Goal: Task Accomplishment & Management: Complete application form

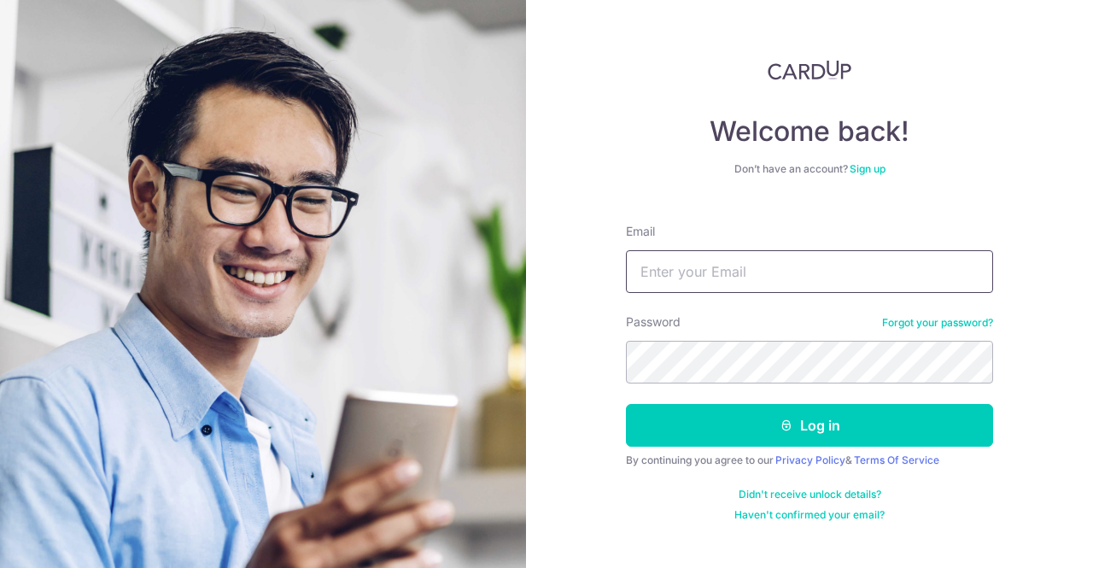
click at [661, 272] on input "Email" at bounding box center [809, 271] width 367 height 43
click at [667, 275] on input "Email" at bounding box center [809, 271] width 367 height 43
type input "lydia.acheyk@loreal.com"
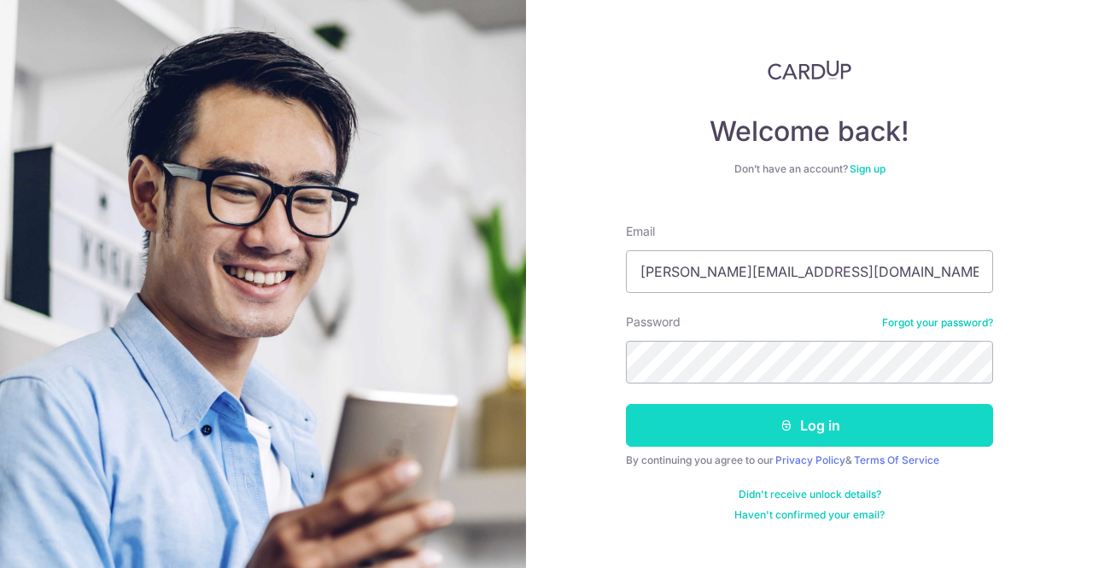
click at [655, 419] on button "Log in" at bounding box center [809, 425] width 367 height 43
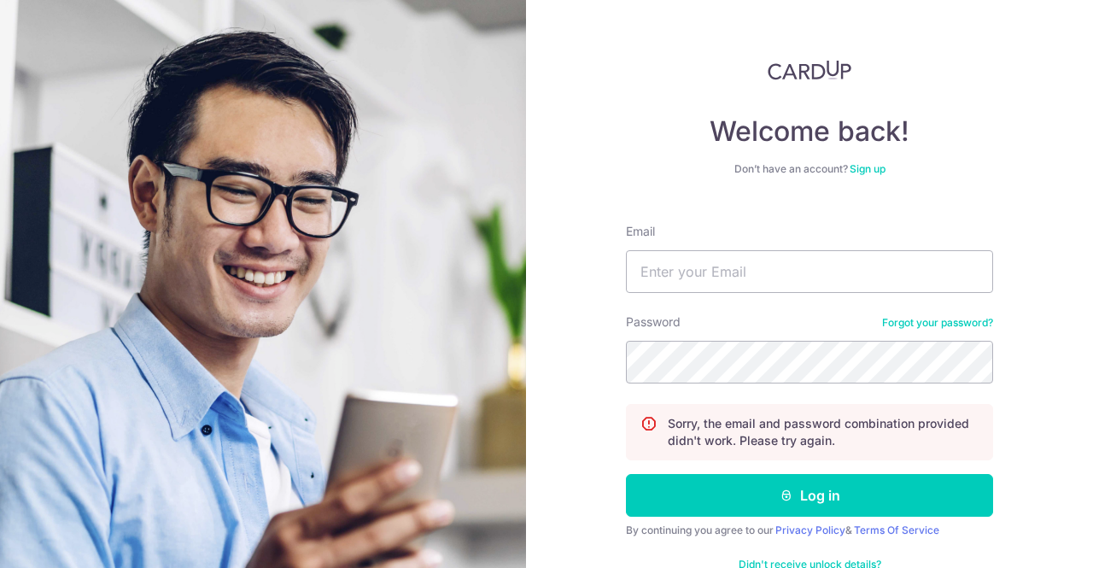
scroll to position [43, 0]
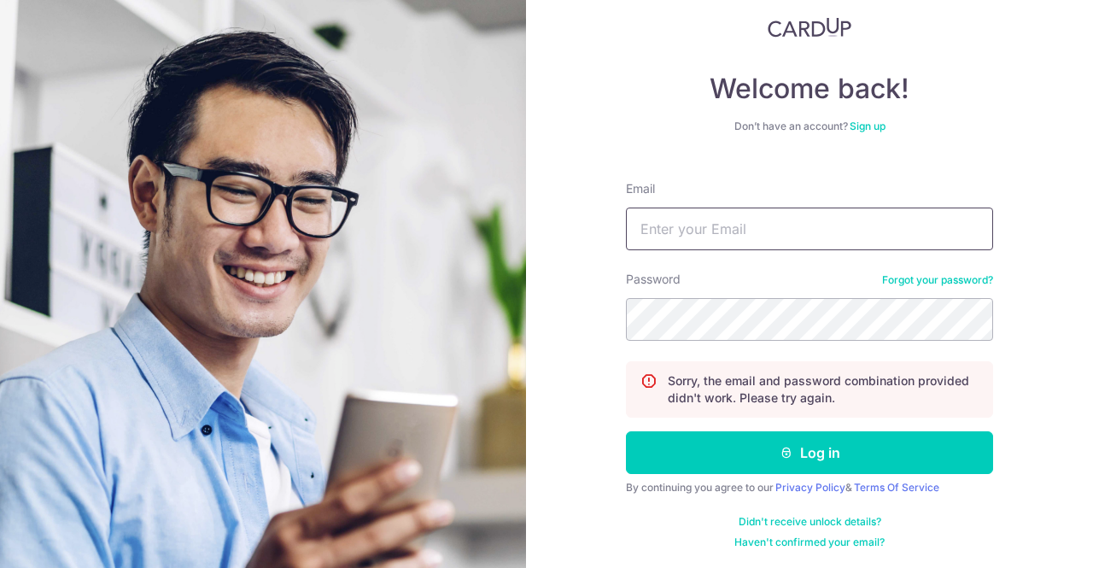
click at [673, 233] on input "Email" at bounding box center [809, 228] width 367 height 43
type input "lydia.acheyk@loreal.com"
click at [626, 431] on button "Log in" at bounding box center [809, 452] width 367 height 43
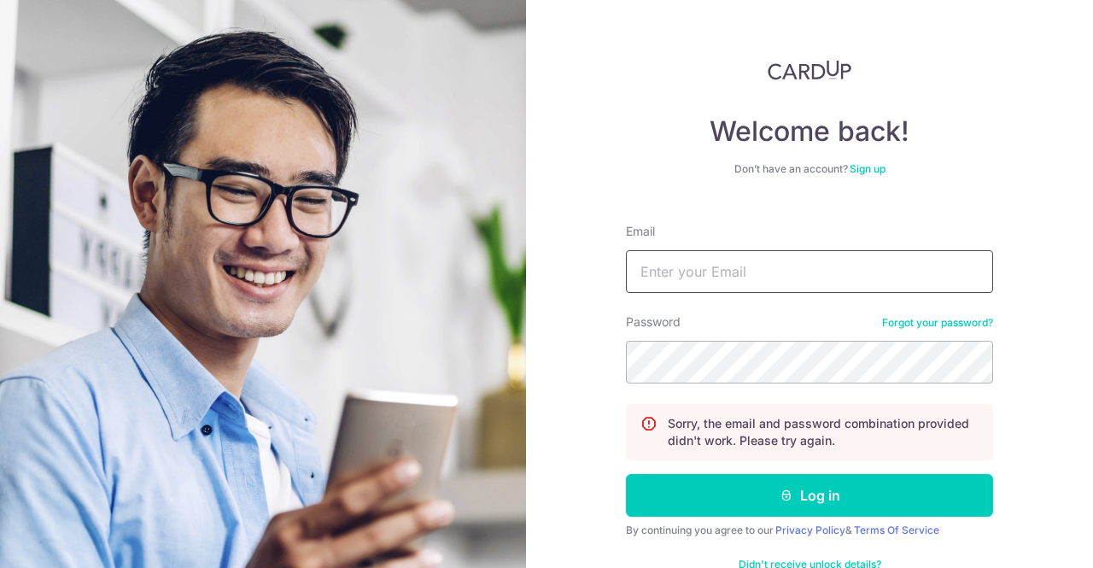
click at [721, 273] on input "Email" at bounding box center [809, 271] width 367 height 43
click at [687, 275] on input "Email" at bounding box center [809, 271] width 367 height 43
type input "lydia.acheuk@gmail.com"
click at [626, 474] on button "Log in" at bounding box center [809, 495] width 367 height 43
click at [739, 268] on input "Email" at bounding box center [809, 271] width 367 height 43
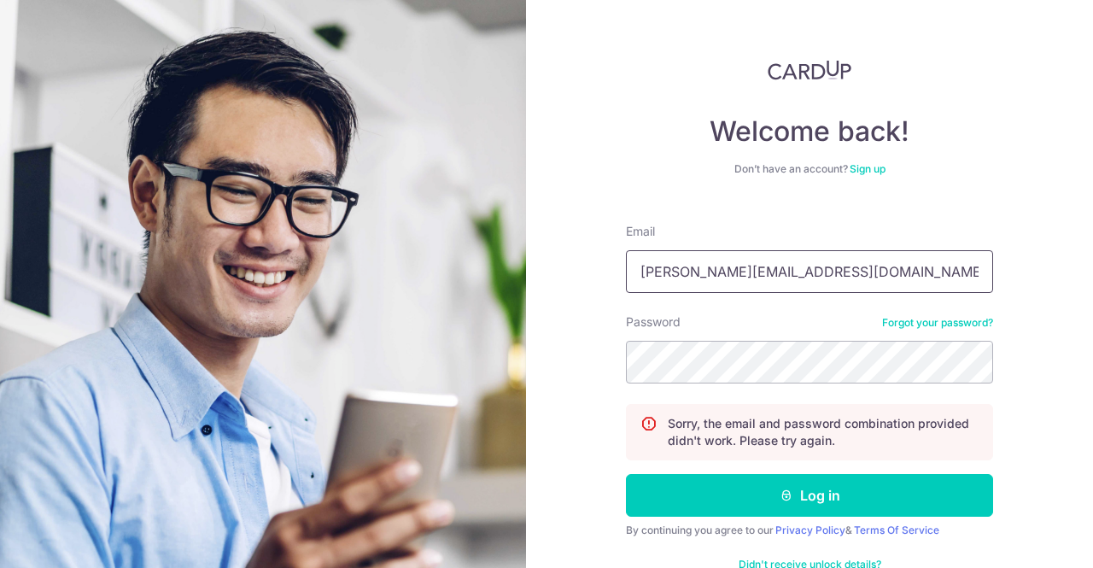
click at [765, 271] on input "[PERSON_NAME][EMAIL_ADDRESS][DOMAIN_NAME]" at bounding box center [809, 271] width 367 height 43
type input "lydia.acheuk@loreal.com"
click at [626, 474] on button "Log in" at bounding box center [809, 495] width 367 height 43
click at [908, 321] on link "Forgot your password?" at bounding box center [937, 323] width 111 height 14
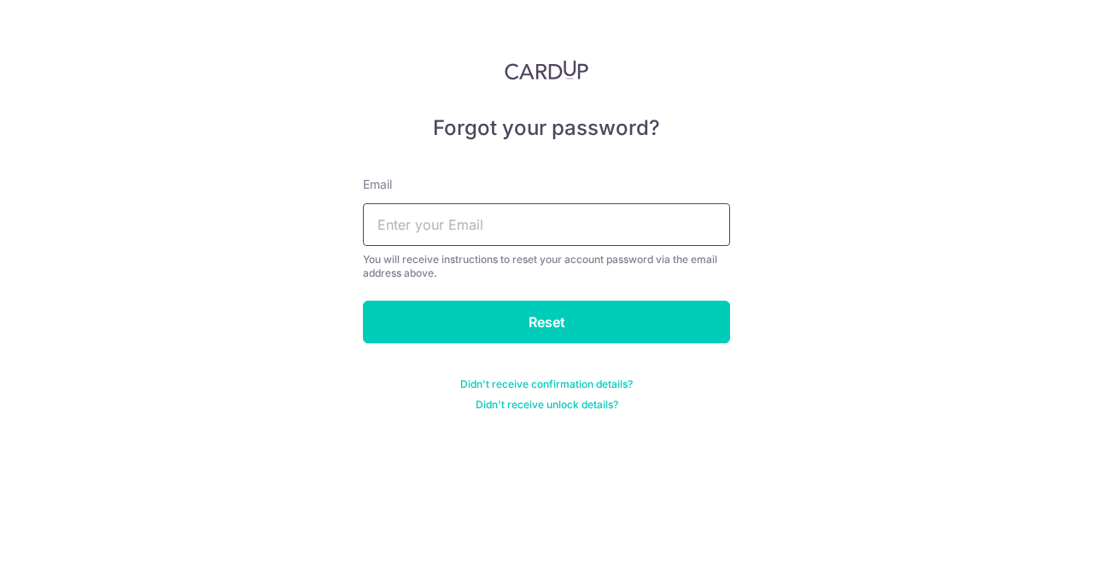
click at [458, 219] on input "text" at bounding box center [546, 224] width 367 height 43
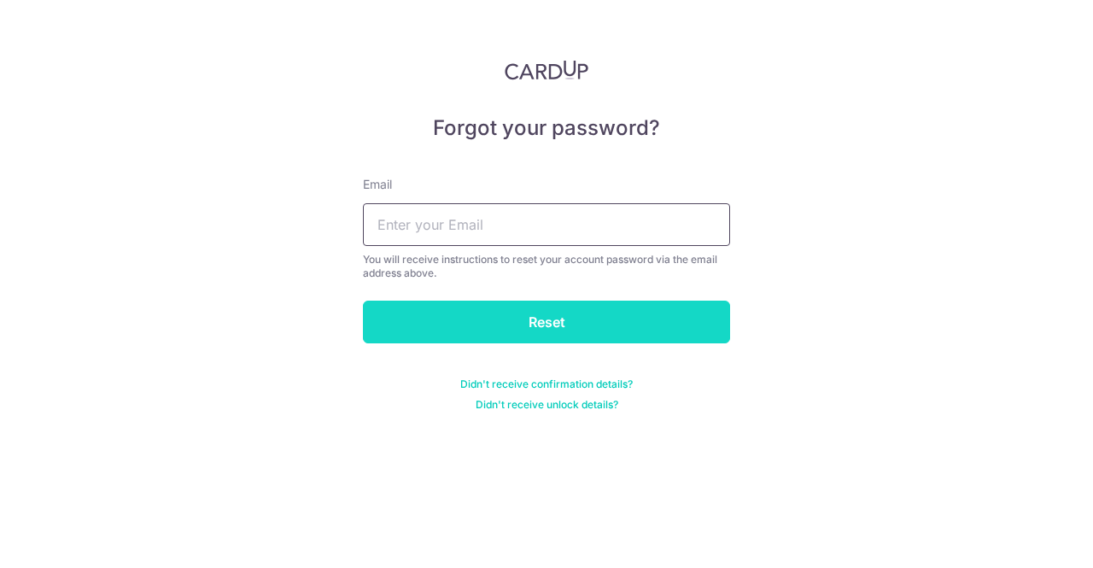
type input "[PERSON_NAME][EMAIL_ADDRESS][DOMAIN_NAME]"
click at [518, 320] on input "Reset" at bounding box center [546, 322] width 367 height 43
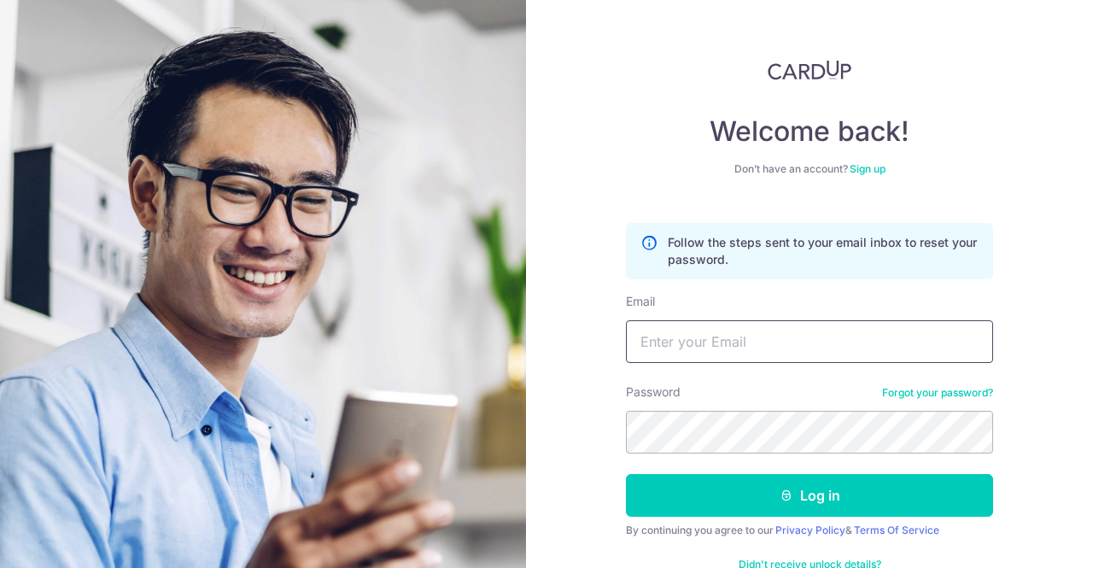
click at [657, 350] on input "Email" at bounding box center [809, 341] width 367 height 43
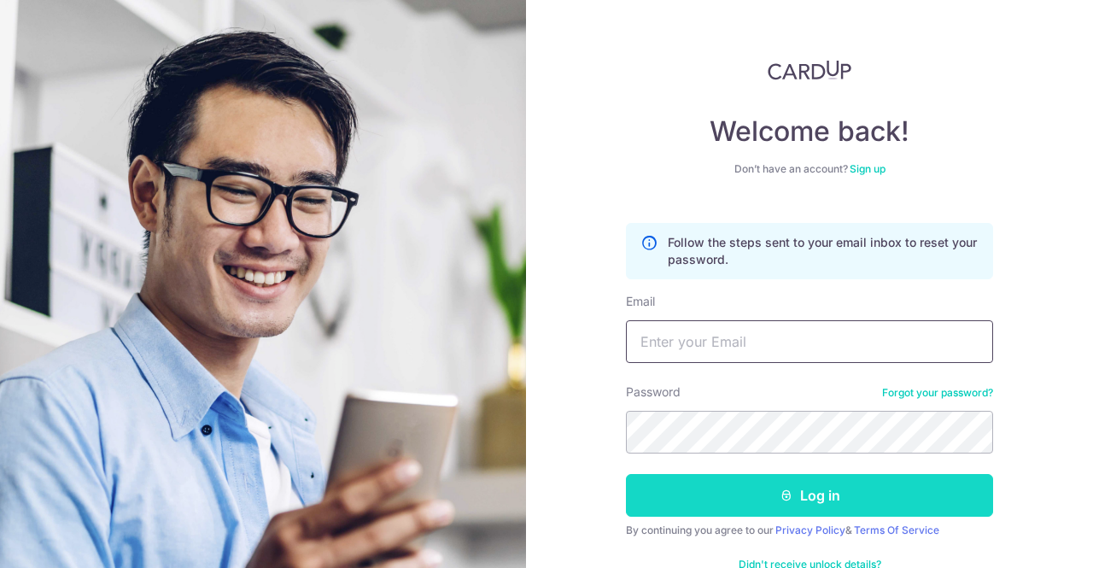
type input "[PERSON_NAME][EMAIL_ADDRESS][DOMAIN_NAME]"
click at [652, 496] on button "Log in" at bounding box center [809, 495] width 367 height 43
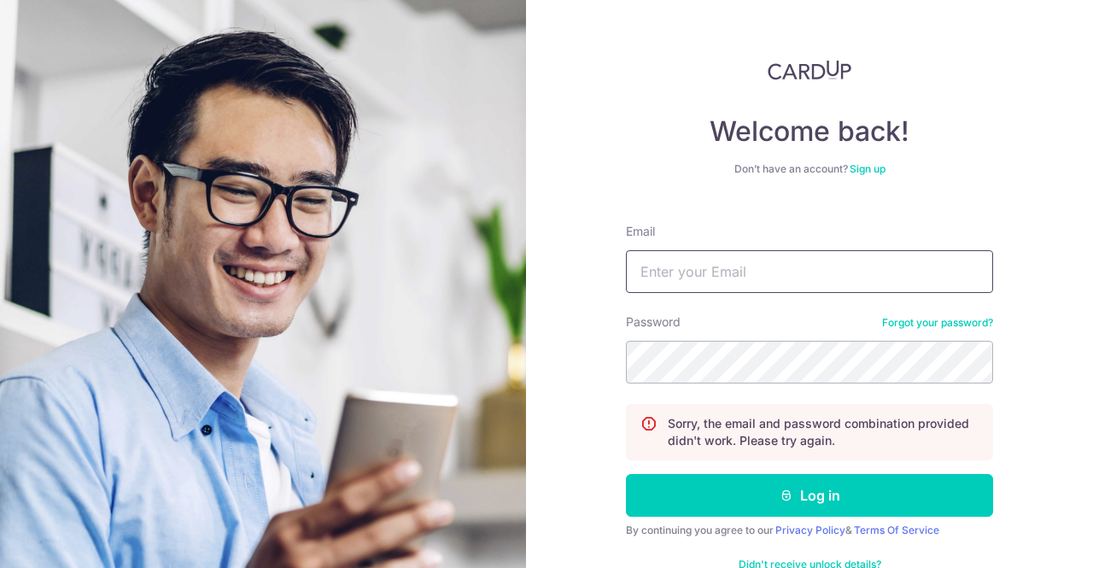
click at [721, 286] on input "Email" at bounding box center [809, 271] width 367 height 43
type input "[PERSON_NAME][EMAIL_ADDRESS][DOMAIN_NAME]"
click at [919, 323] on link "Forgot your password?" at bounding box center [937, 323] width 111 height 14
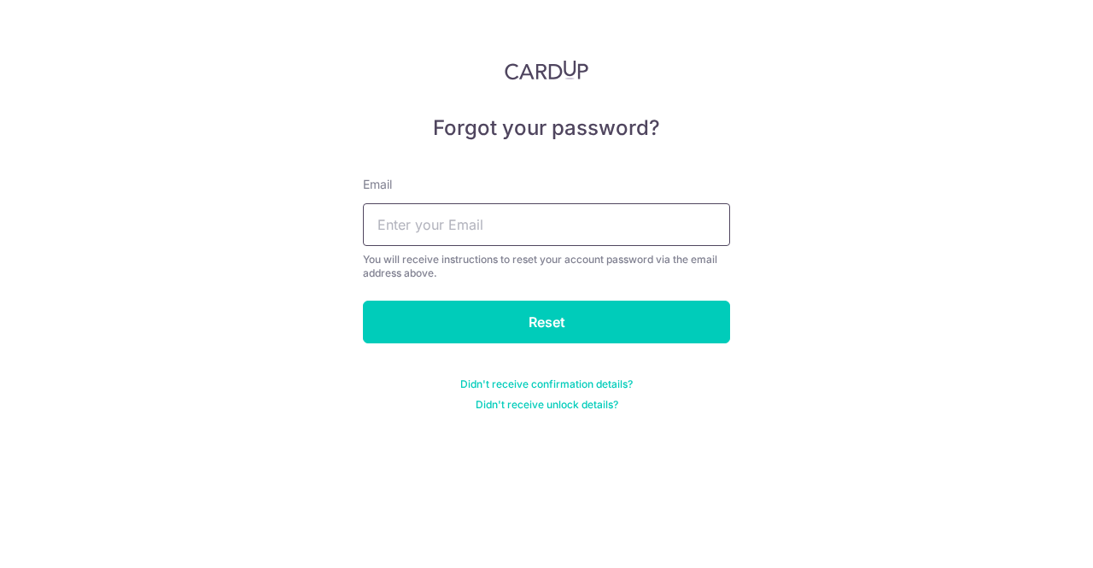
click at [405, 222] on input "text" at bounding box center [546, 224] width 367 height 43
type input "[PERSON_NAME][EMAIL_ADDRESS][DOMAIN_NAME]"
click at [160, 323] on div "Forgot your password? Email [PERSON_NAME][EMAIL_ADDRESS][DOMAIN_NAME] You will …" at bounding box center [546, 284] width 1093 height 568
